Goal: Information Seeking & Learning: Learn about a topic

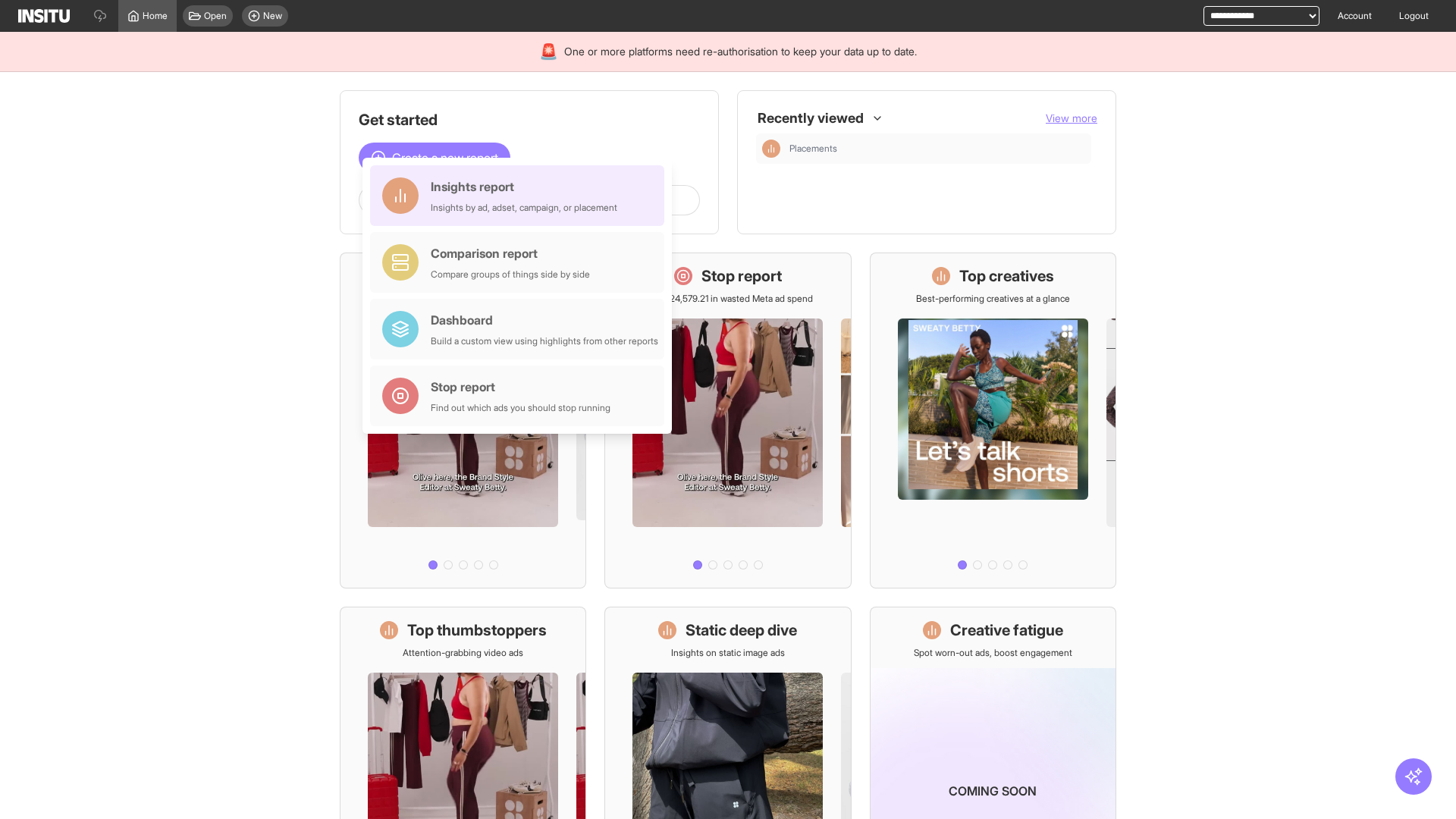
click at [521, 196] on div "Insights report Insights by ad, adset, campaign, or placement" at bounding box center [524, 196] width 187 height 37
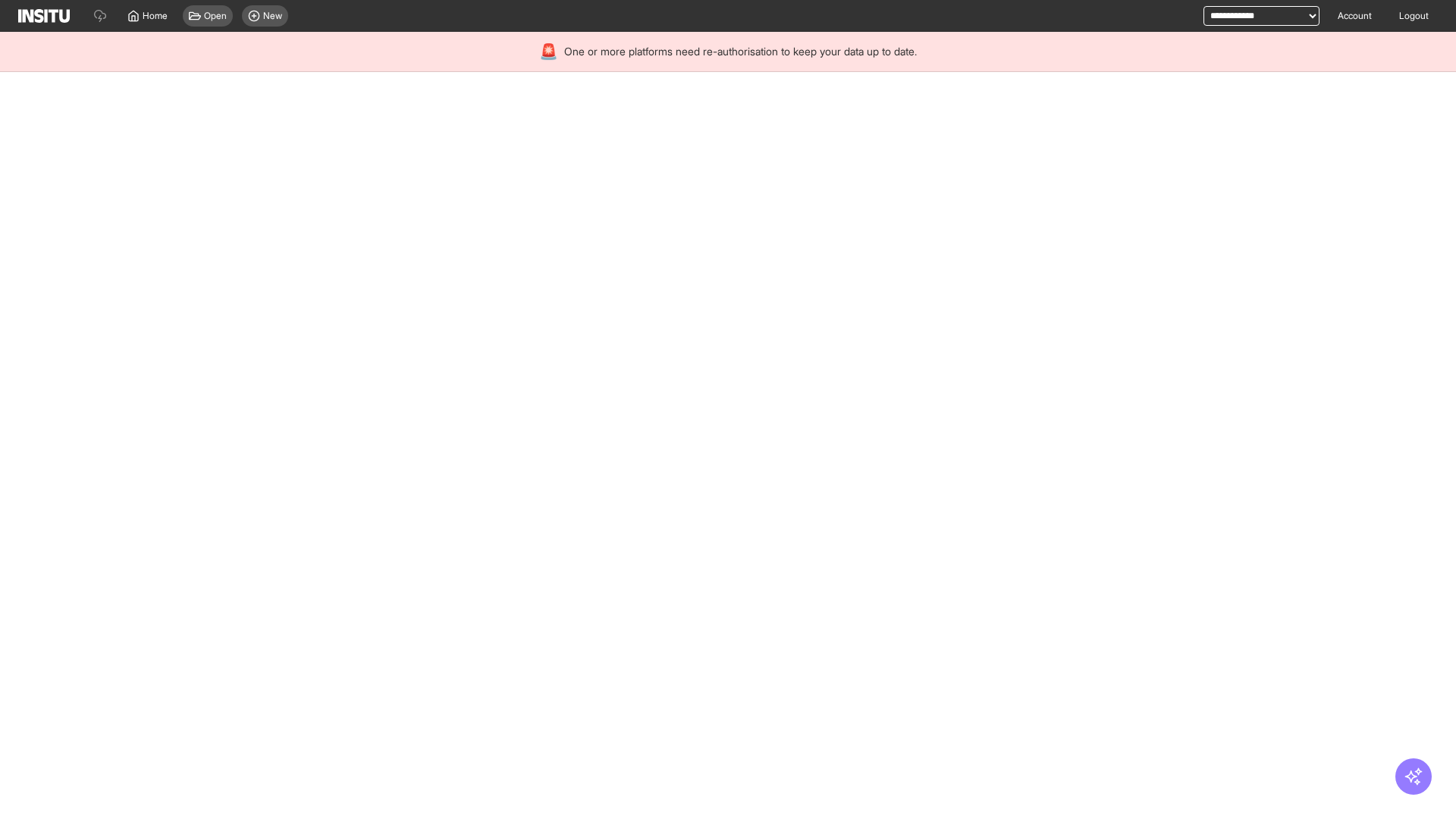
select select "**"
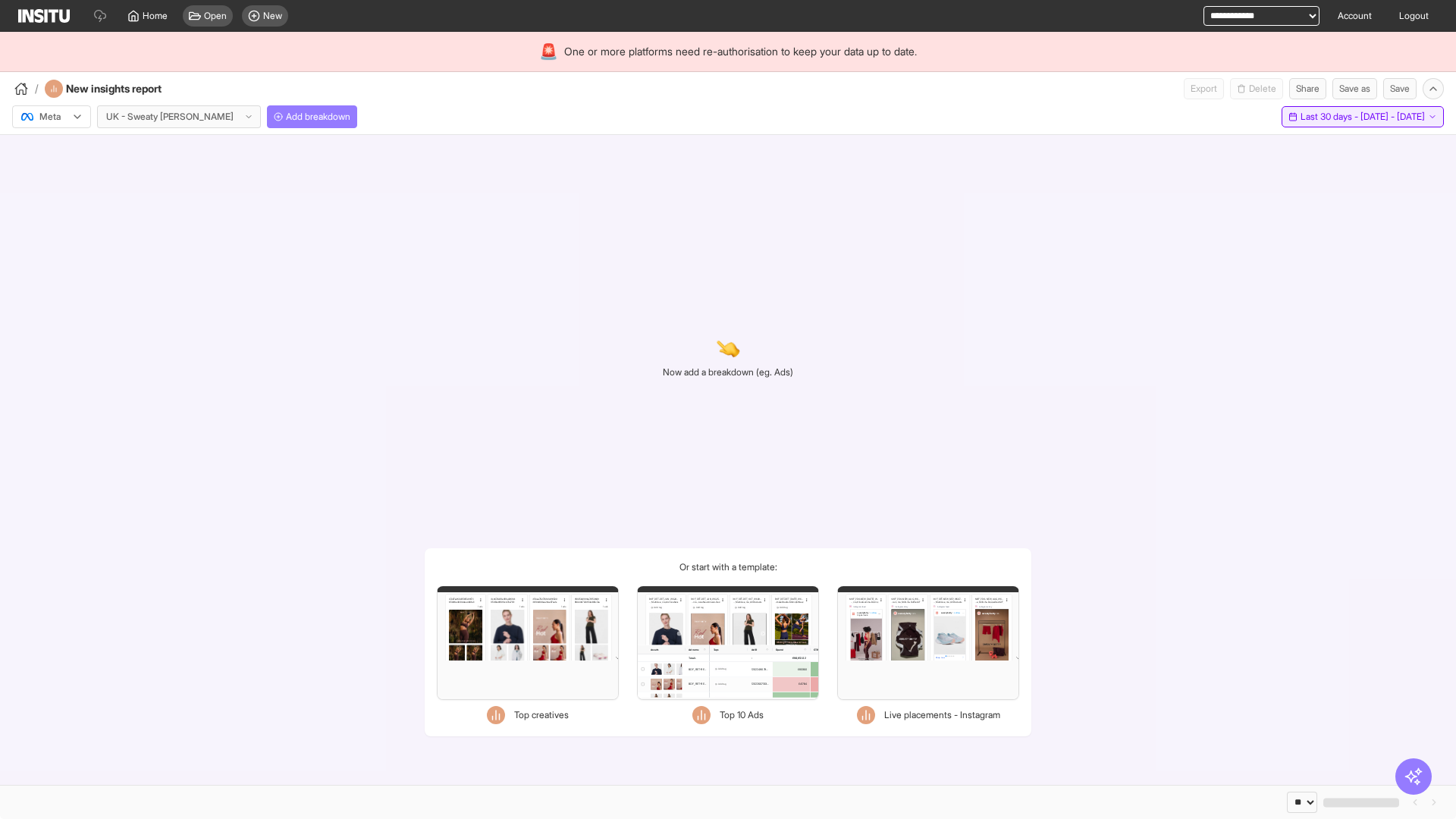
click at [1328, 117] on span "Last 30 days - [DATE] - [DATE]" at bounding box center [1362, 117] width 124 height 13
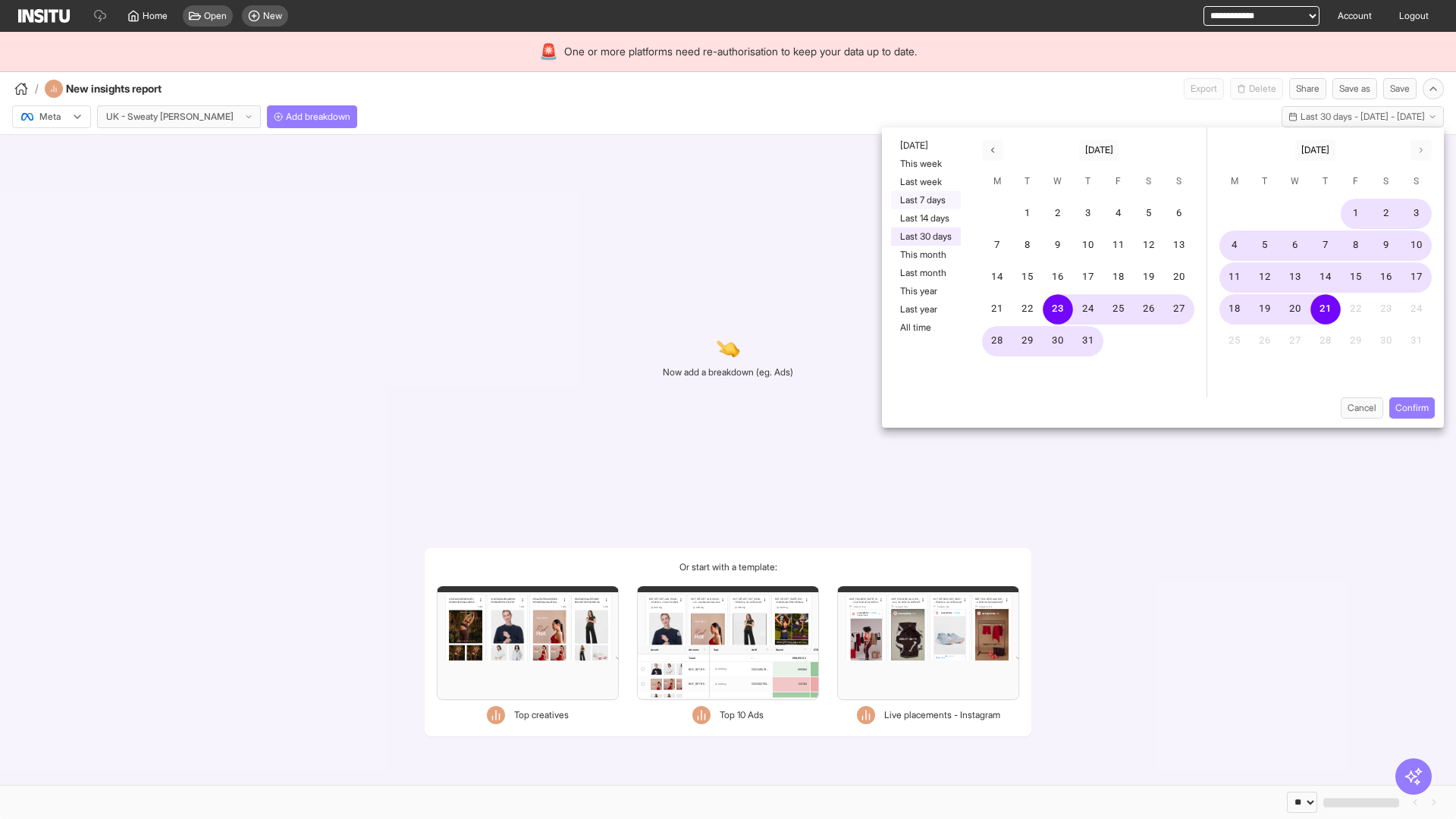
click at [924, 200] on button "Last 7 days" at bounding box center [925, 199] width 70 height 18
